Goal: Use online tool/utility: Utilize a website feature to perform a specific function

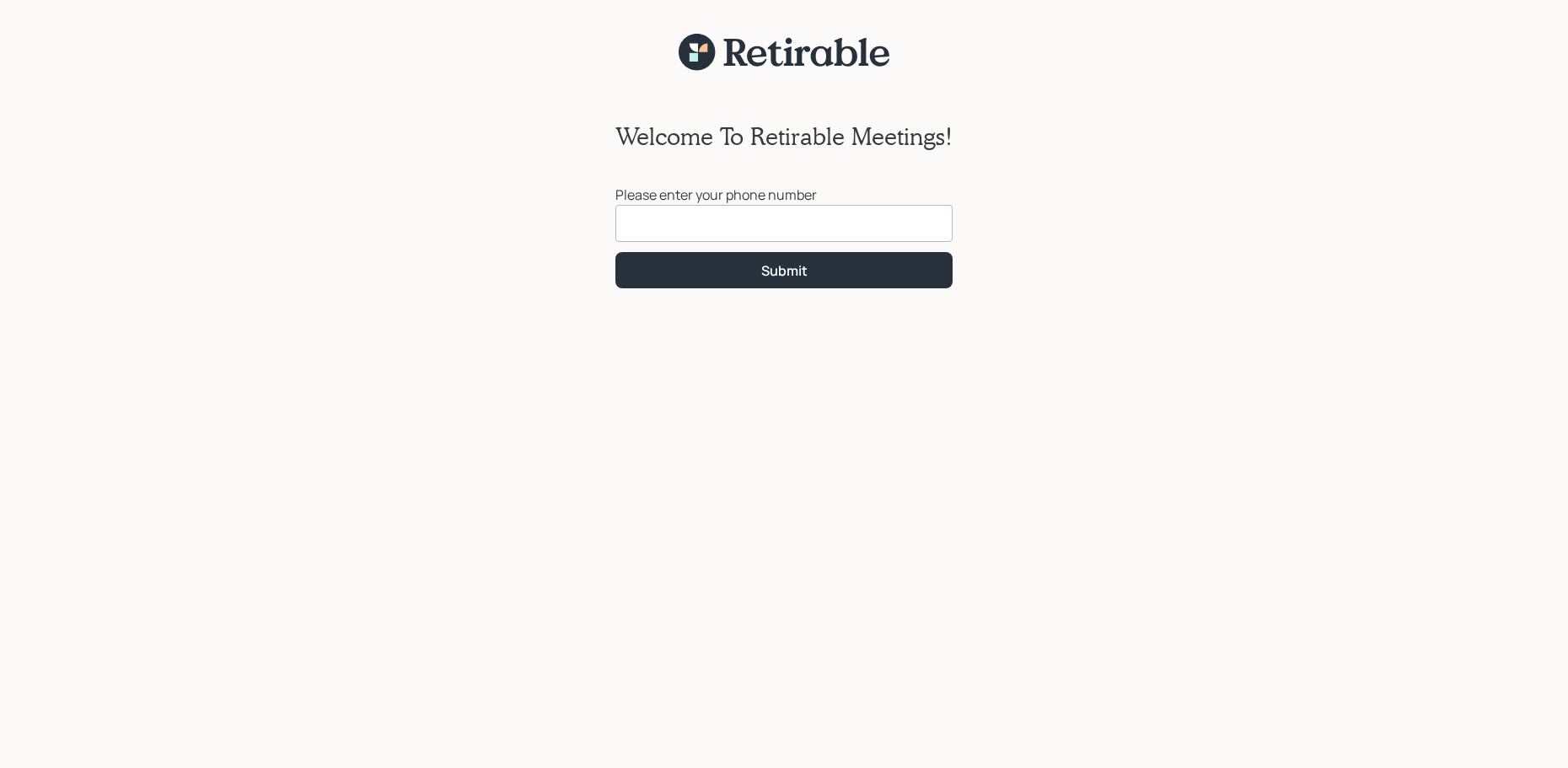
click at [870, 234] on input at bounding box center [783, 223] width 337 height 37
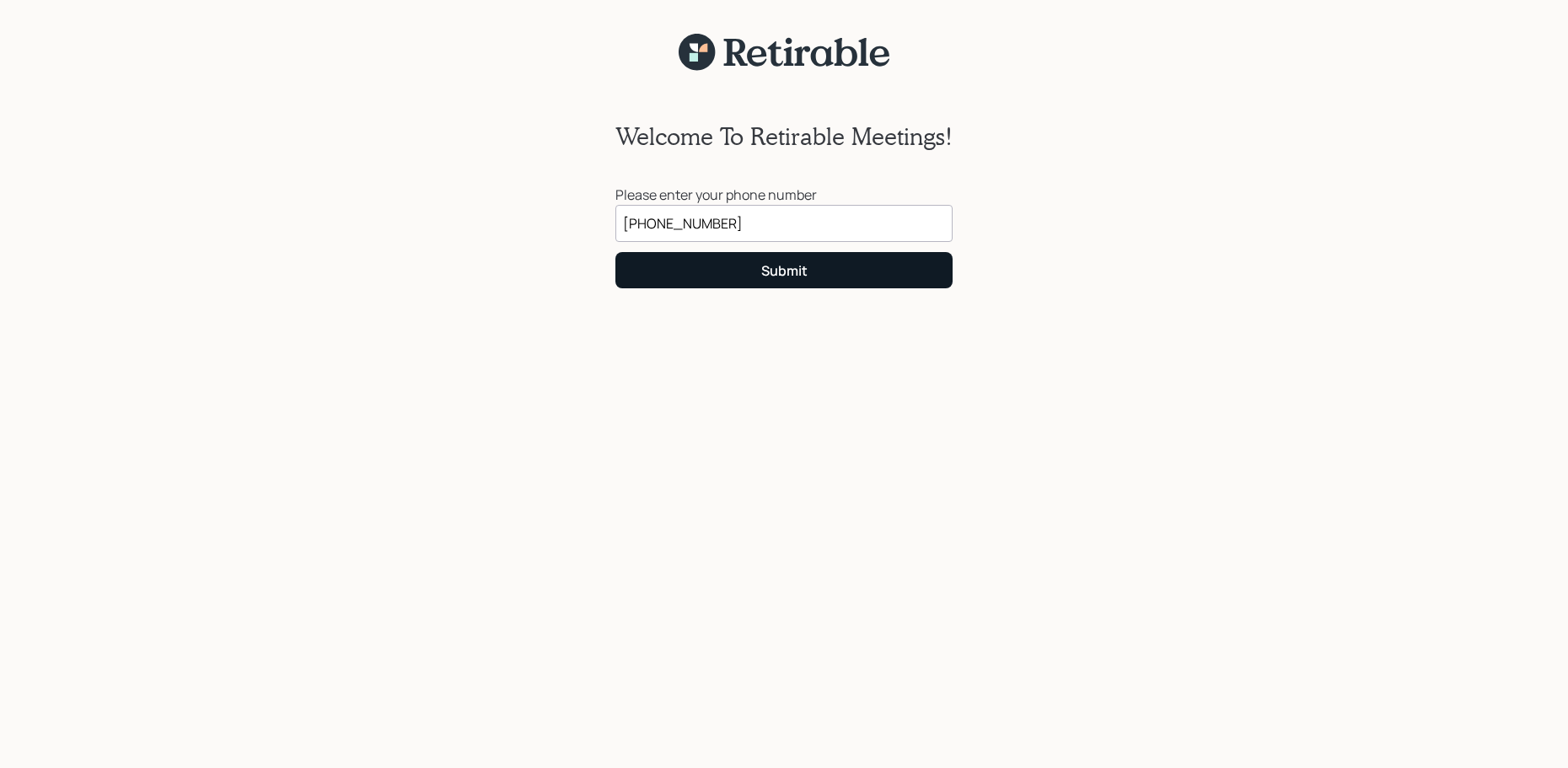
type input "[PHONE_NUMBER]"
click at [833, 266] on button "Submit" at bounding box center [783, 270] width 337 height 36
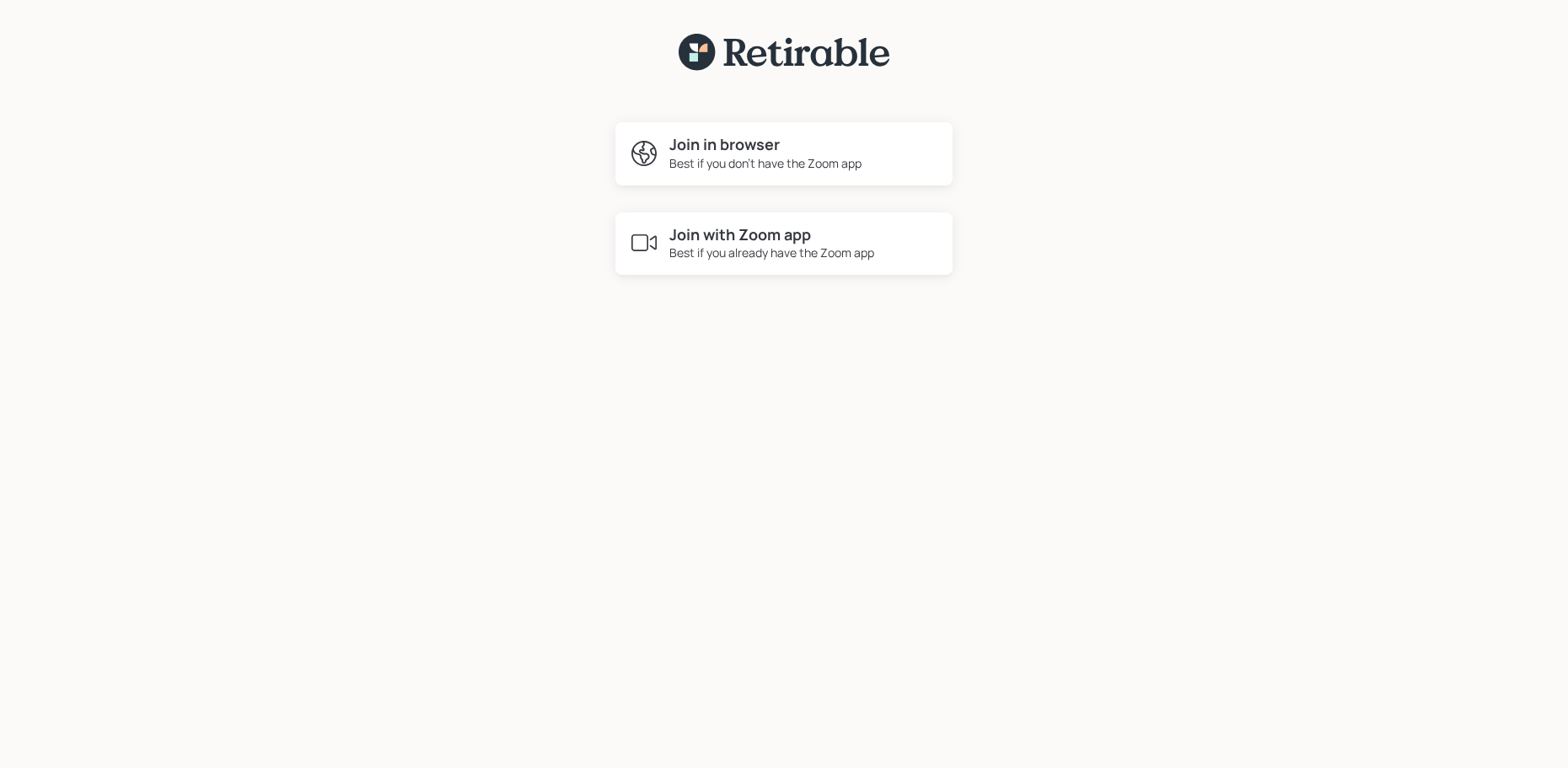
click at [756, 150] on h4 "Join in browser" at bounding box center [766, 145] width 192 height 18
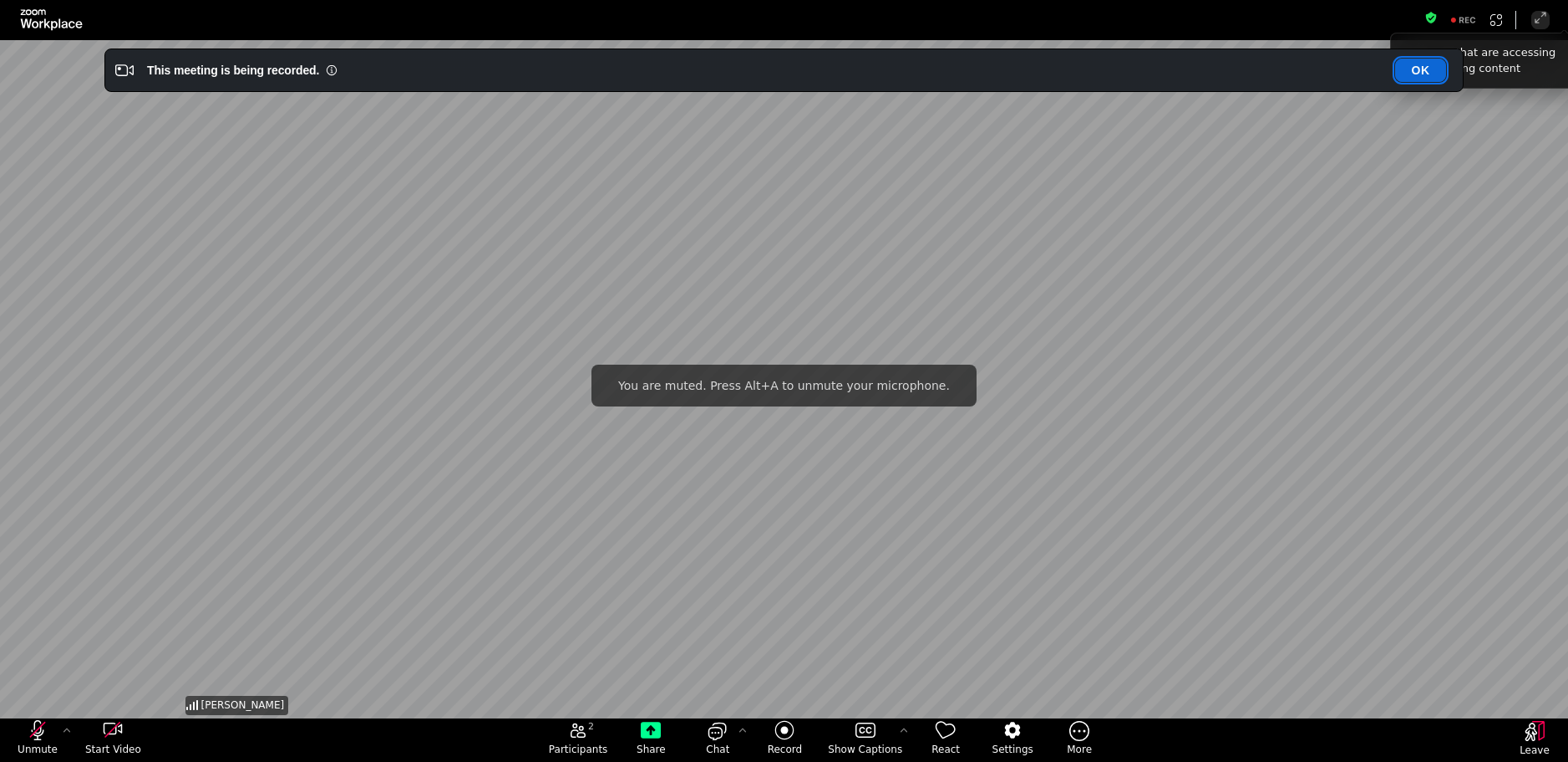
click at [1424, 73] on button "OK" at bounding box center [1422, 71] width 51 height 24
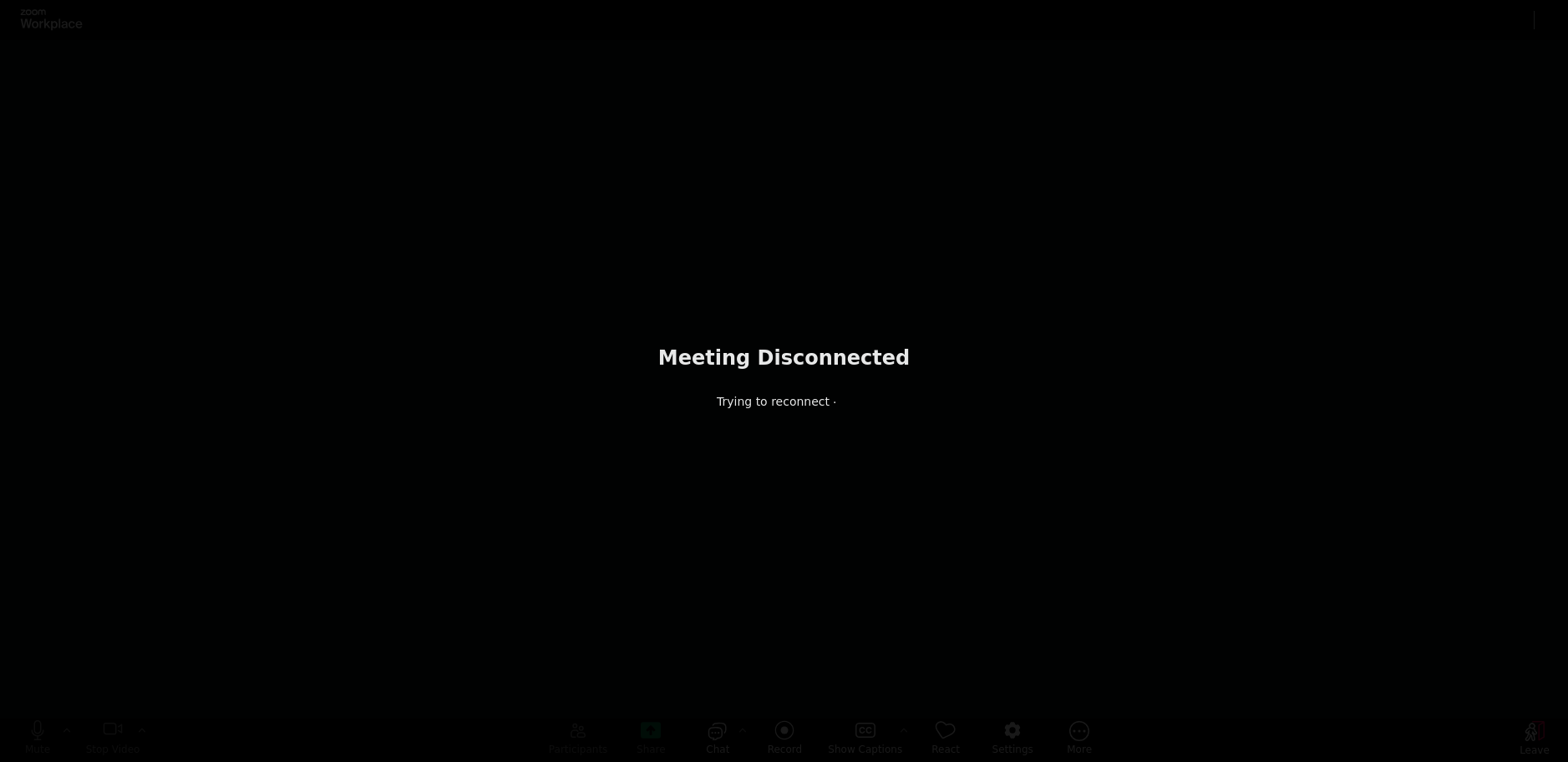
click at [1163, 624] on div "Meeting Disconnected Trying to reconnect" at bounding box center [784, 381] width 1568 height 762
click at [1162, 625] on div "Meeting Disconnected Trying to reconnect" at bounding box center [784, 381] width 1568 height 762
click at [829, 406] on span at bounding box center [840, 398] width 22 height 14
